Goal: Task Accomplishment & Management: Use online tool/utility

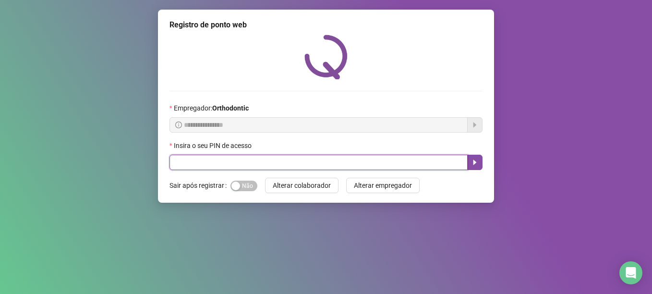
drag, startPoint x: 278, startPoint y: 162, endPoint x: 254, endPoint y: 175, distance: 26.9
click at [265, 169] on input "text" at bounding box center [319, 162] width 298 height 15
type input "*****"
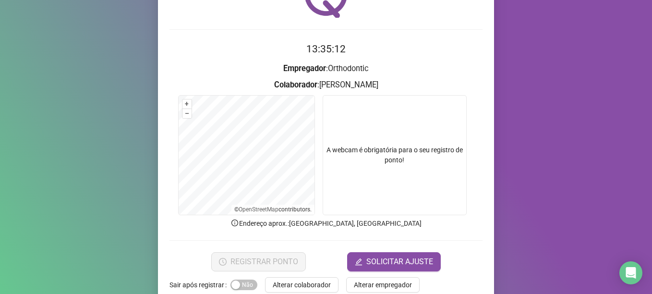
scroll to position [81, 0]
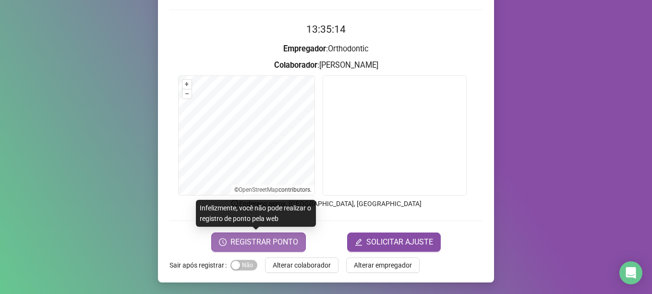
click at [264, 243] on span "REGISTRAR PONTO" at bounding box center [265, 242] width 68 height 12
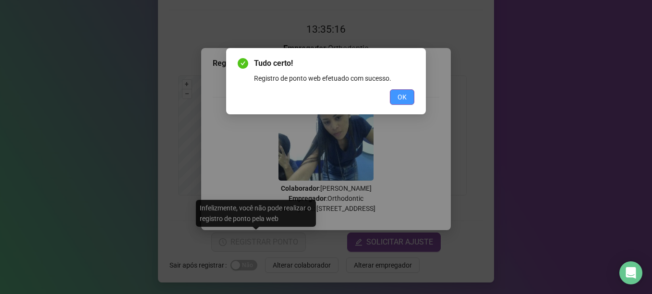
click at [411, 100] on button "OK" at bounding box center [402, 96] width 24 height 15
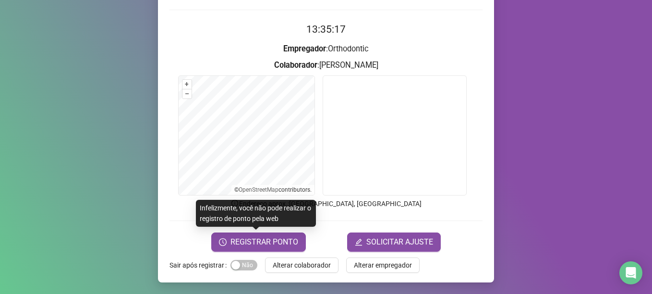
click at [317, 261] on span "Alterar colaborador" at bounding box center [302, 265] width 58 height 11
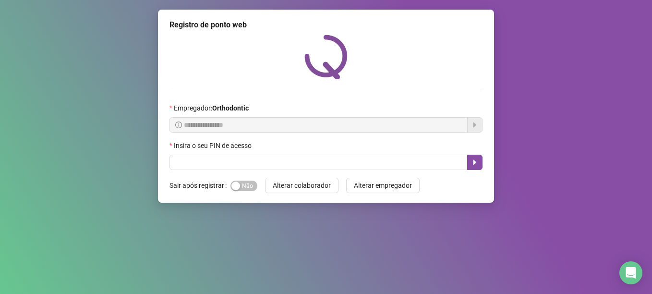
scroll to position [0, 0]
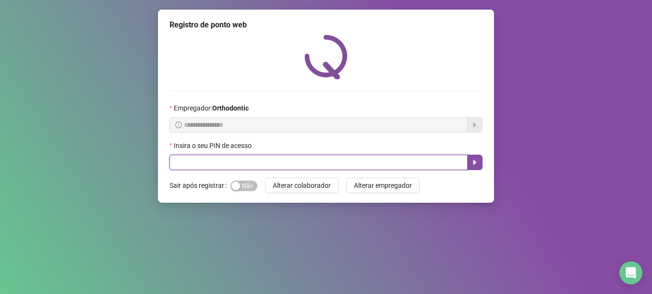
click at [227, 159] on input "text" at bounding box center [319, 162] width 298 height 15
type input "*****"
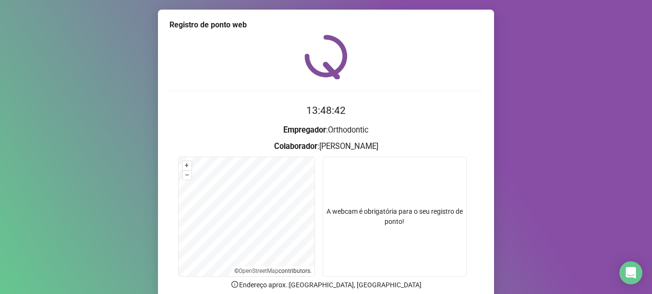
scroll to position [81, 0]
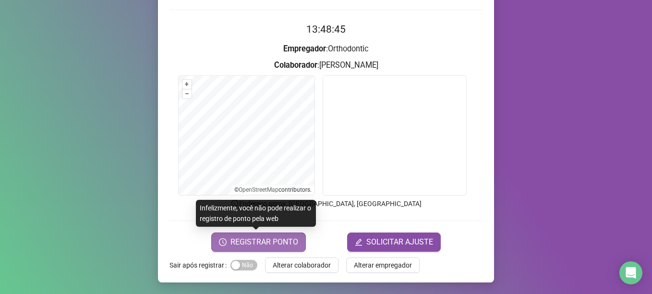
click at [286, 239] on span "REGISTRAR PONTO" at bounding box center [265, 242] width 68 height 12
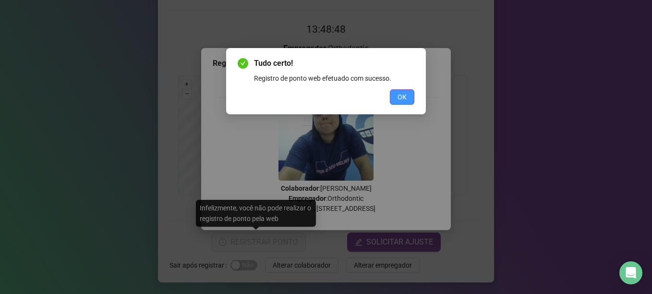
click at [400, 97] on span "OK" at bounding box center [402, 97] width 9 height 11
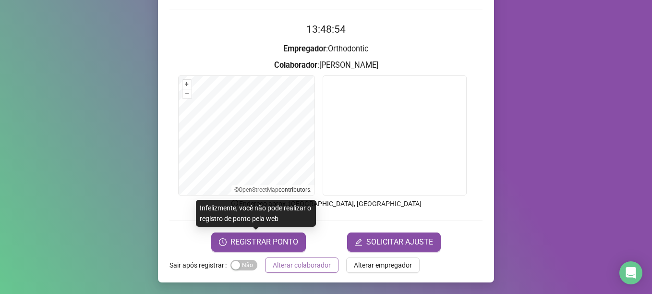
click at [286, 269] on span "Alterar colaborador" at bounding box center [302, 265] width 58 height 11
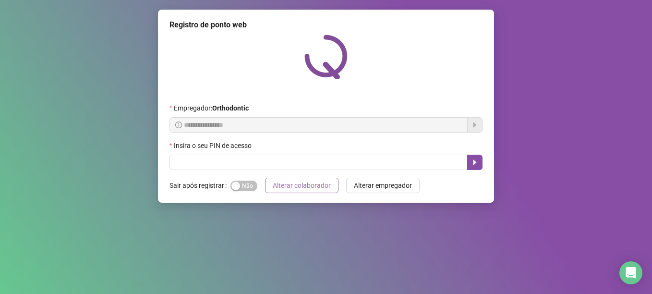
scroll to position [0, 0]
